Goal: Find specific page/section

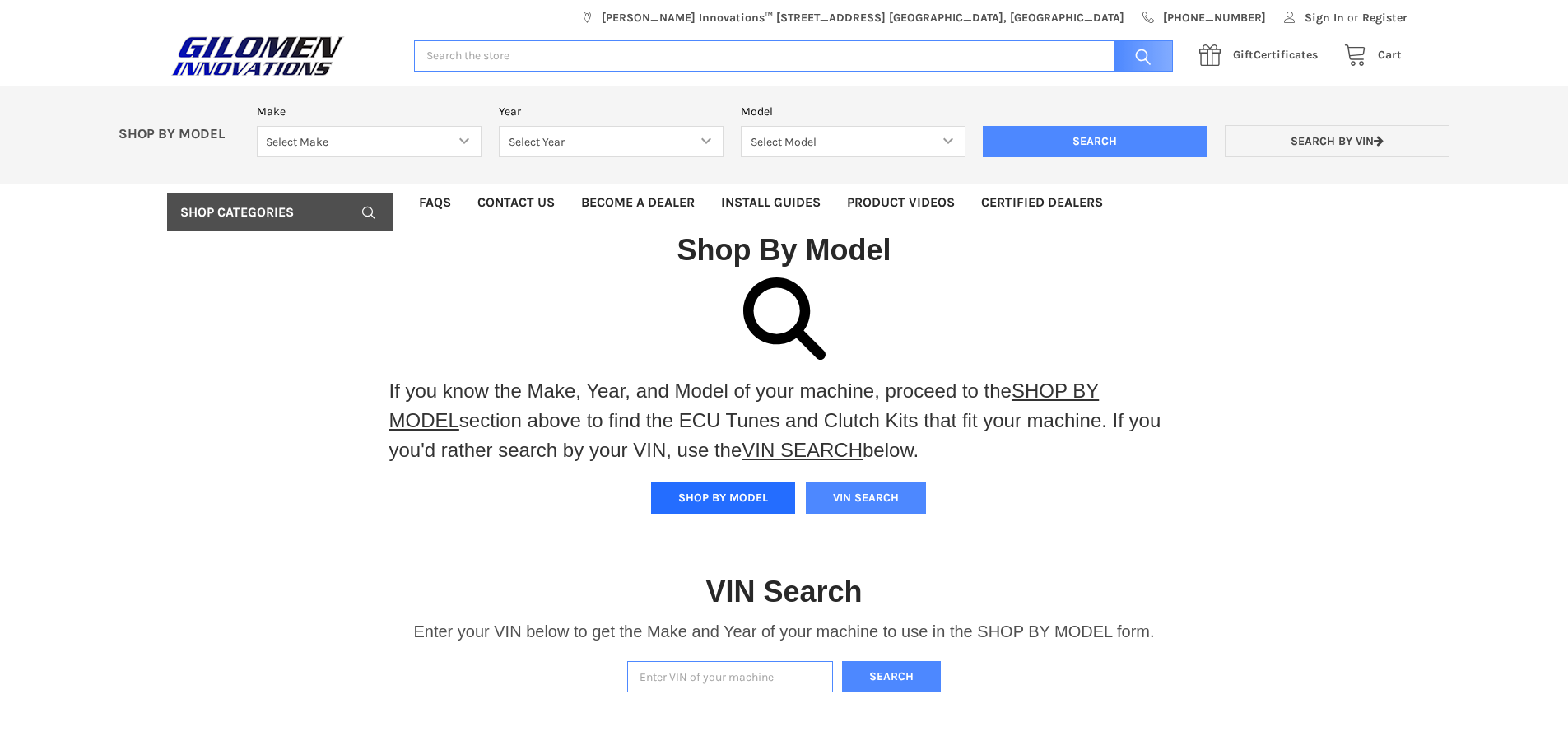
click at [730, 499] on button "SHOP BY MODEL" at bounding box center [723, 498] width 144 height 31
click at [1057, 384] on link "SHOP BY MODEL" at bounding box center [744, 405] width 711 height 52
drag, startPoint x: 504, startPoint y: 145, endPoint x: 432, endPoint y: 137, distance: 72.4
click at [501, 145] on select "Select Year" at bounding box center [611, 141] width 225 height 32
click at [427, 133] on select "Select Make Bobcat UTV Gravely UTV ACE 900 RANGER 570 Ranger 700 / 800 RANGER 9…" at bounding box center [369, 141] width 225 height 32
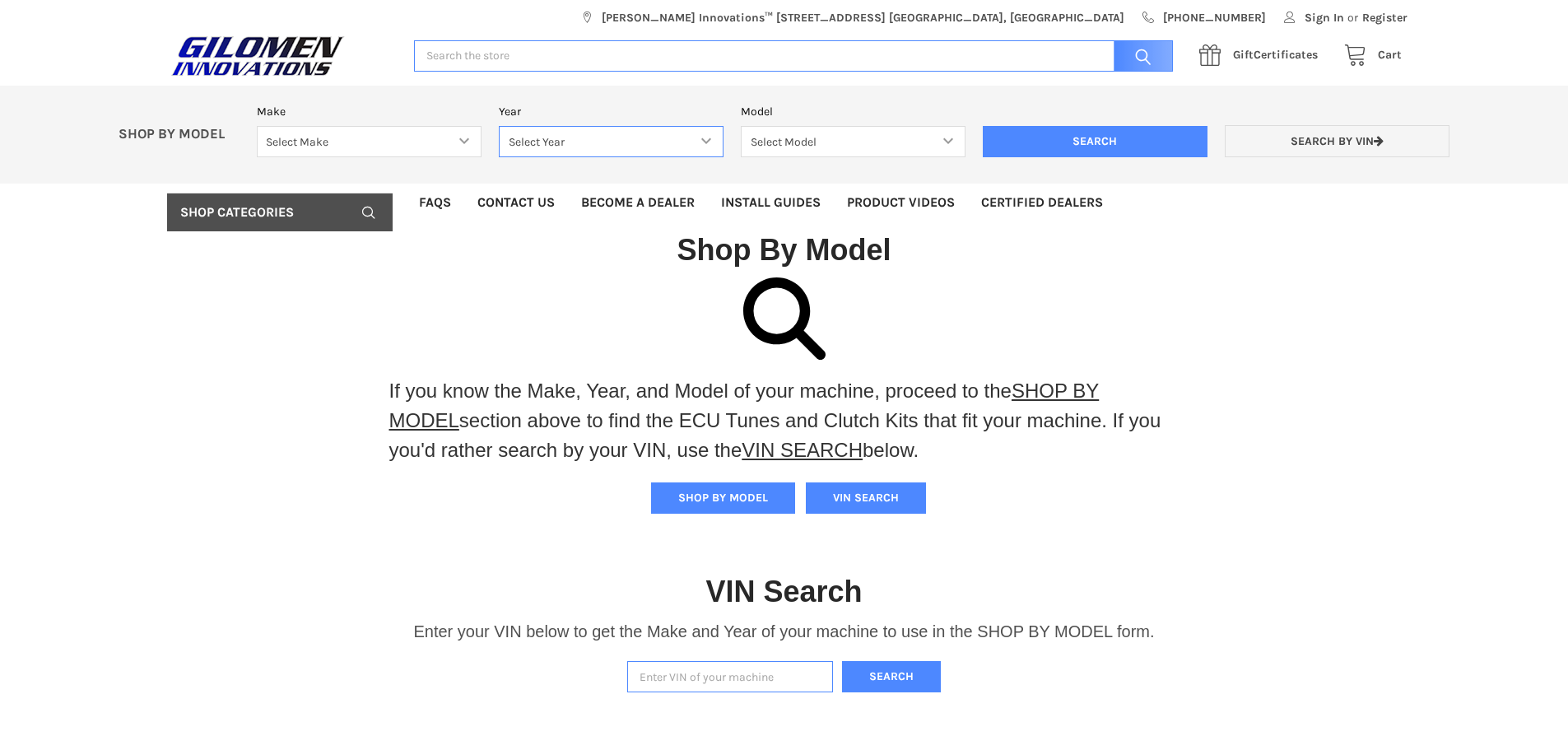
click at [639, 143] on select "Select Year" at bounding box center [611, 141] width 225 height 32
click at [376, 138] on select "Select Make Bobcat UTV Gravely UTV ACE 900 RANGER 570 Ranger 700 / 800 RANGER 9…" at bounding box center [369, 141] width 225 height 32
select select "316"
click at [257, 126] on select "Select Make Bobcat UTV Gravely UTV ACE 900 RANGER 570 Ranger 700 / 800 RANGER 9…" at bounding box center [369, 141] width 225 height 32
click at [620, 144] on select "Select Year [DATE] 2016 2017 2018 2019 2020 2021 2022 2023 2024 2025" at bounding box center [611, 141] width 225 height 32
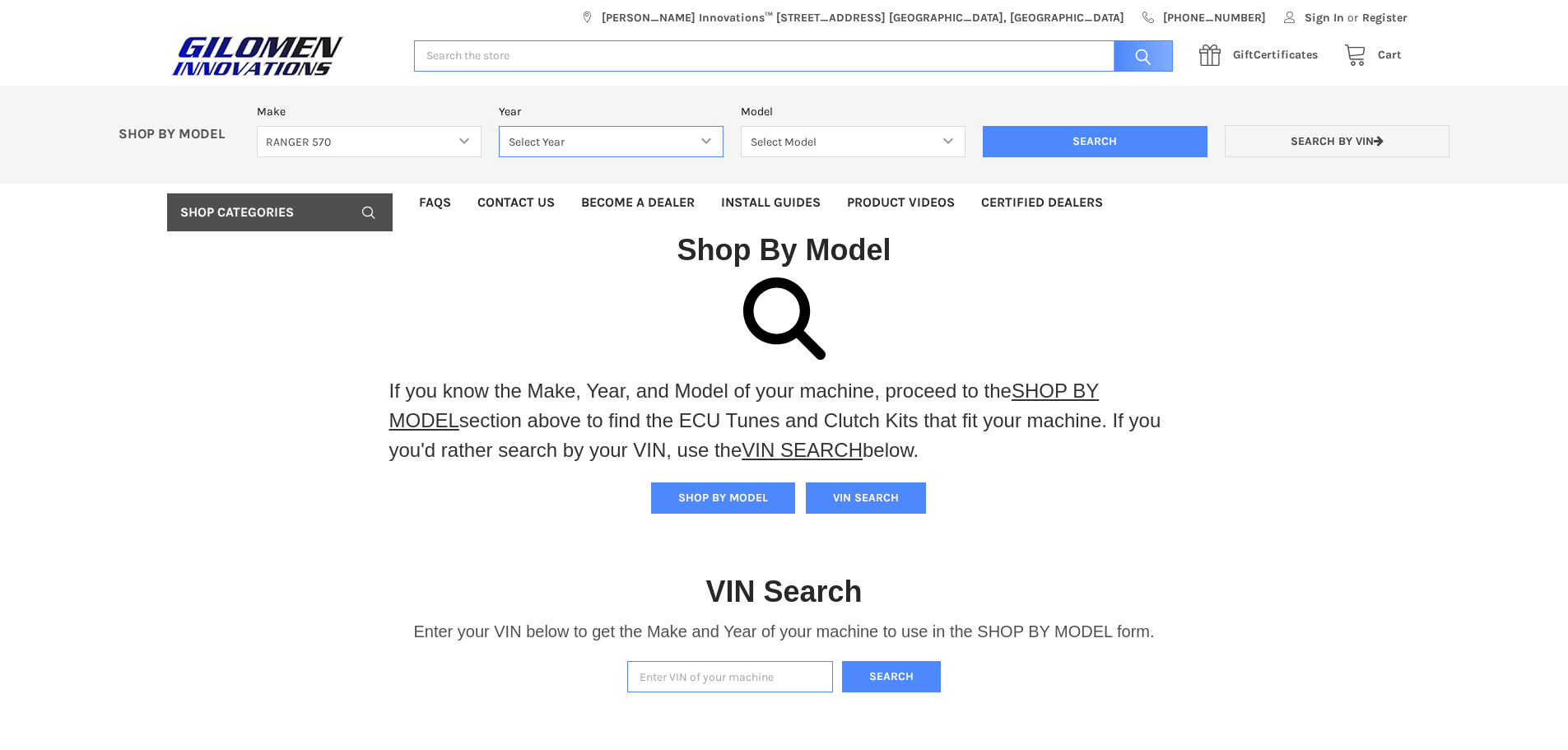
select select "317"
click at [499, 126] on select "Select Year [DATE] 2016 2017 2018 2019 2020 2021 2022 2023 2024 2025" at bounding box center [611, 141] width 225 height 32
click at [801, 148] on select "Select Model" at bounding box center [853, 141] width 225 height 32
click at [810, 144] on select "Select Model Ranger 570 Full Size Ranger 570 Full Size Crew Ranger 570 Midsize …" at bounding box center [853, 141] width 225 height 32
click at [347, 134] on select "Select Make Bobcat UTV Gravely UTV ACE 900 RANGER 570 Ranger 700 / 800 RANGER 9…" at bounding box center [369, 141] width 225 height 32
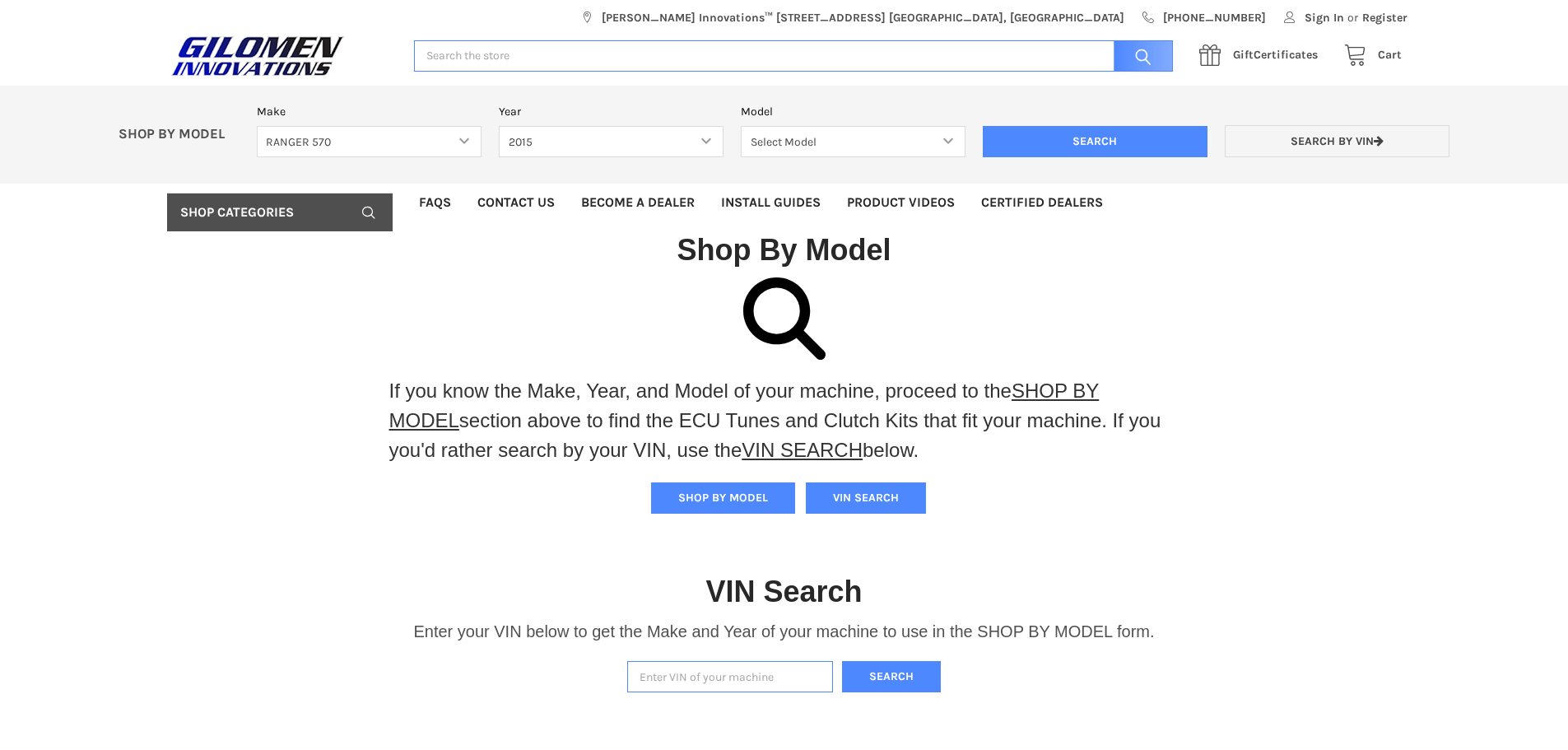
click at [718, 673] on input "Enter VIN of your machine" at bounding box center [730, 676] width 206 height 32
type input "3nsrma323fe825348"
click at [842, 661] on button "Search" at bounding box center [891, 676] width 99 height 32
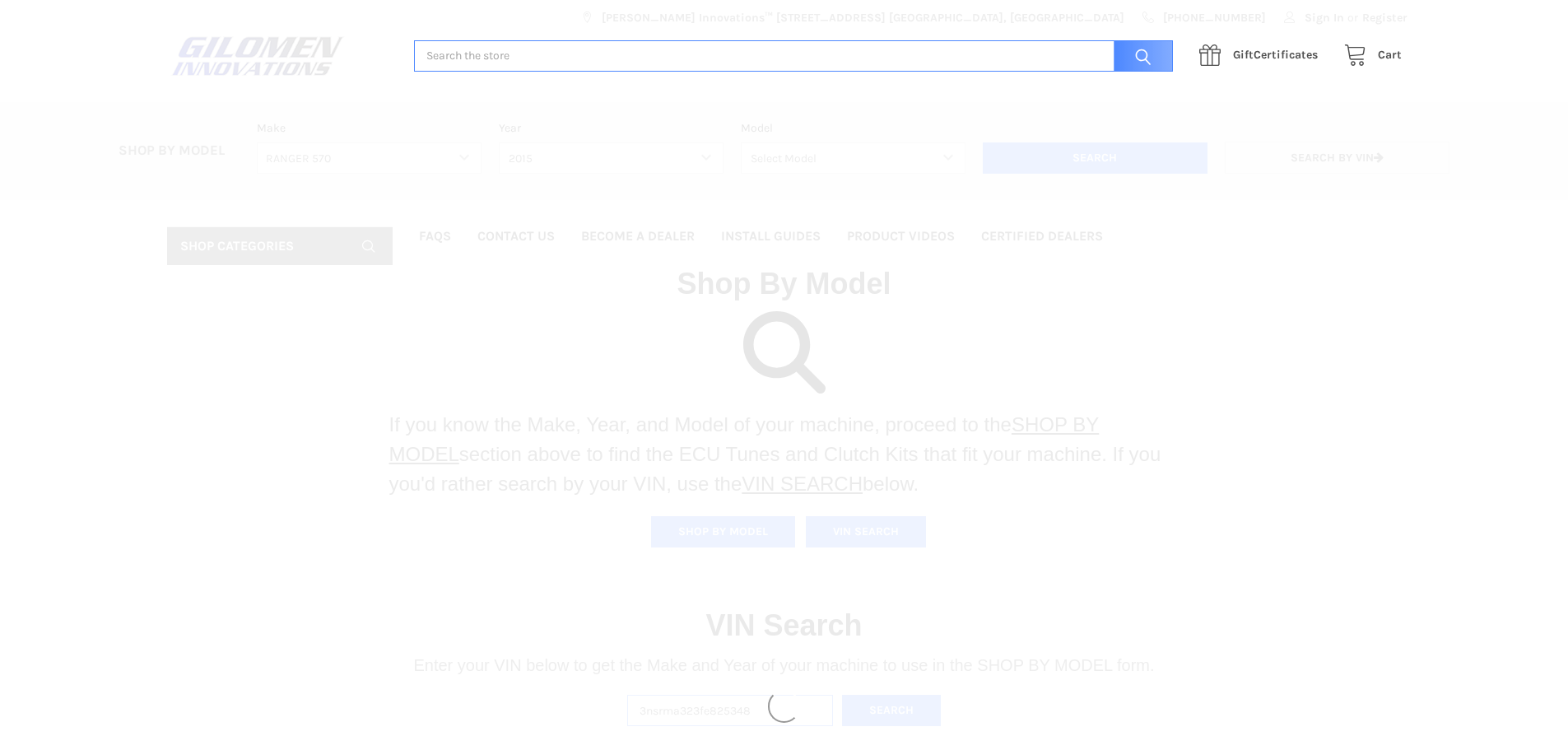
select select "316"
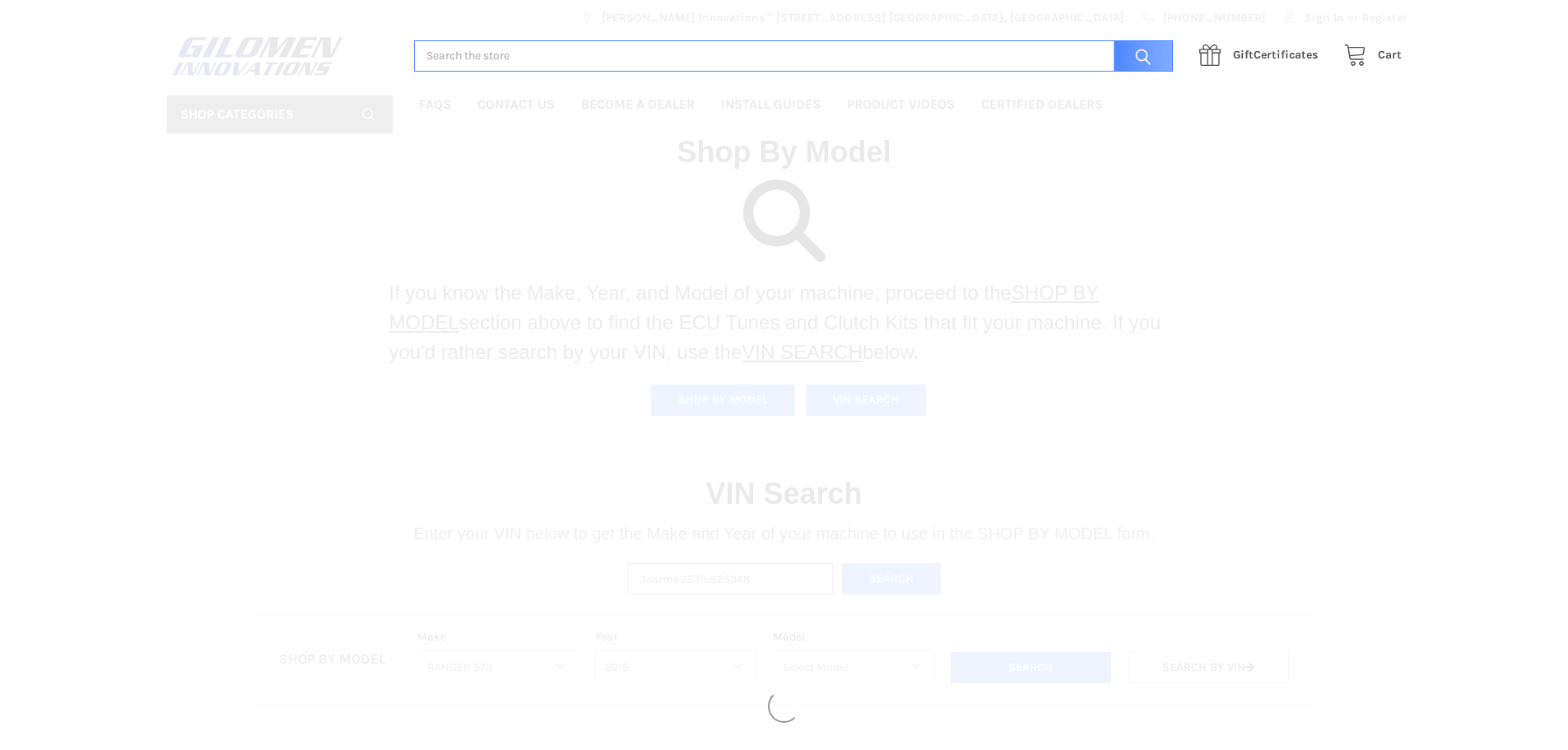
select select "317"
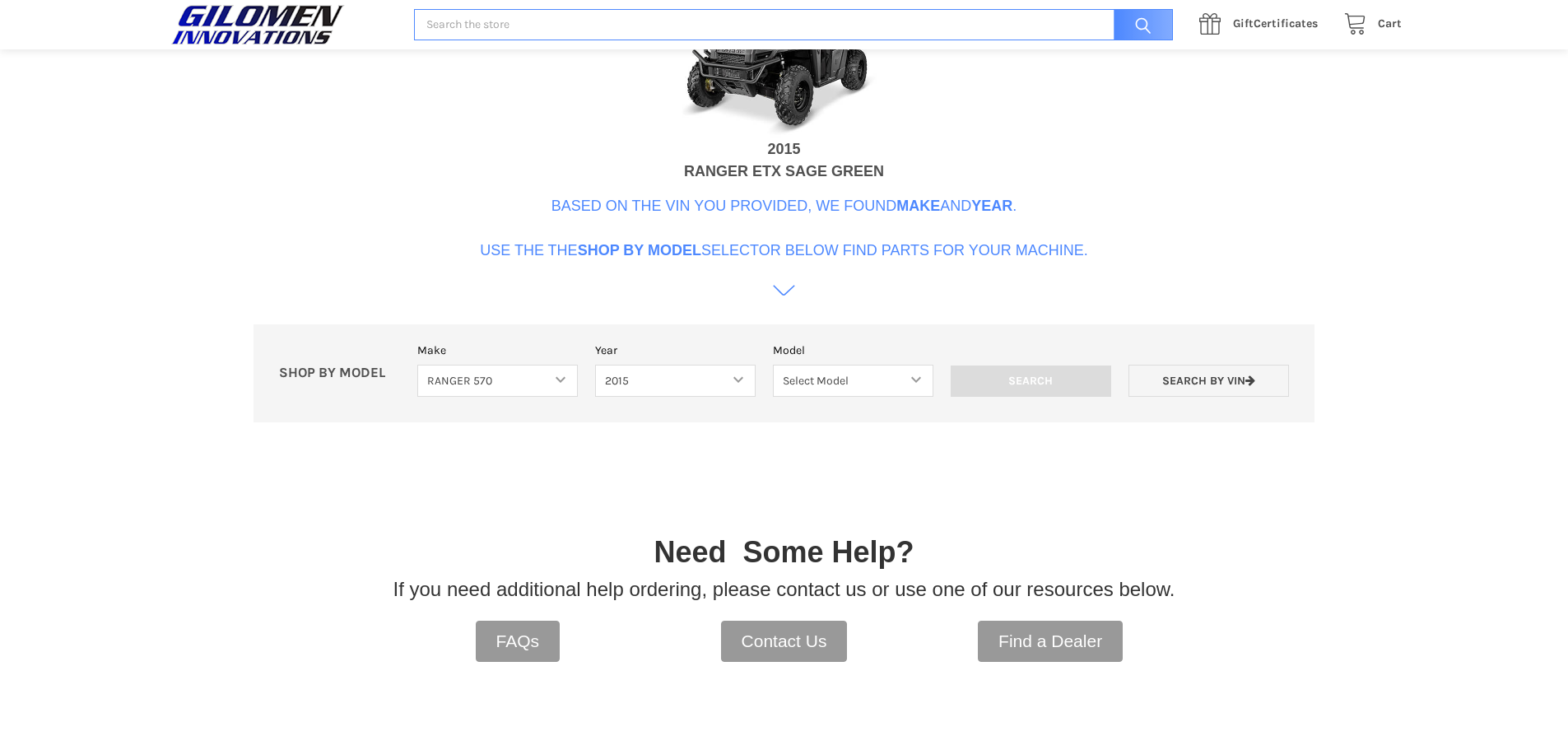
scroll to position [504, 0]
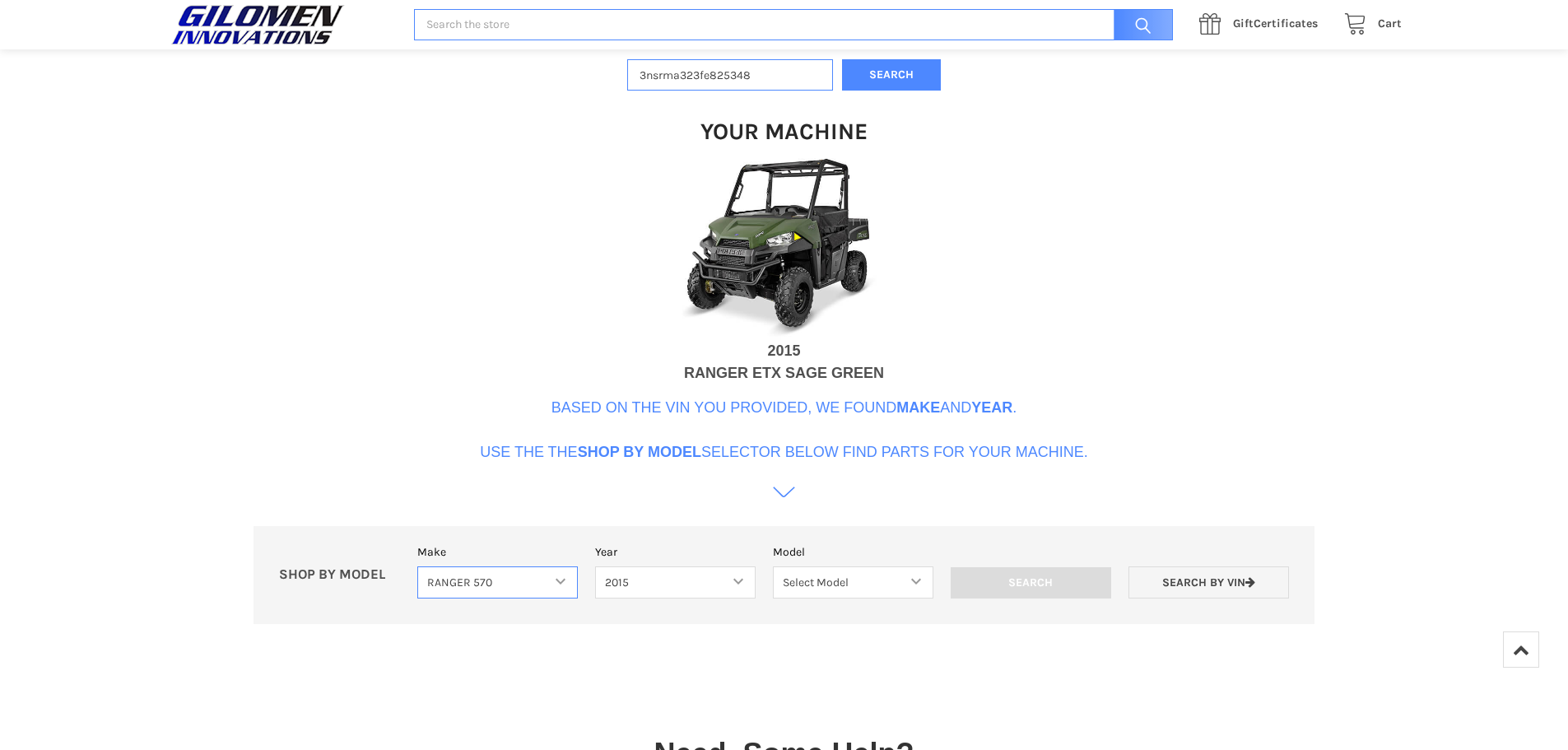
click at [570, 579] on select "Select Make Bobcat UTV Gravely UTV ACE 900 RANGER 570 Ranger 700 / 800 RANGER 9…" at bounding box center [498, 582] width 160 height 32
click at [1154, 387] on div "VIN Search Enter your VIN below to get the Make and Year of your machine to use…" at bounding box center [784, 289] width 1568 height 721
click at [738, 77] on input "3nsrma323fe825348" at bounding box center [730, 75] width 206 height 32
click at [541, 18] on input "Search" at bounding box center [794, 25] width 759 height 32
